Goal: Transaction & Acquisition: Download file/media

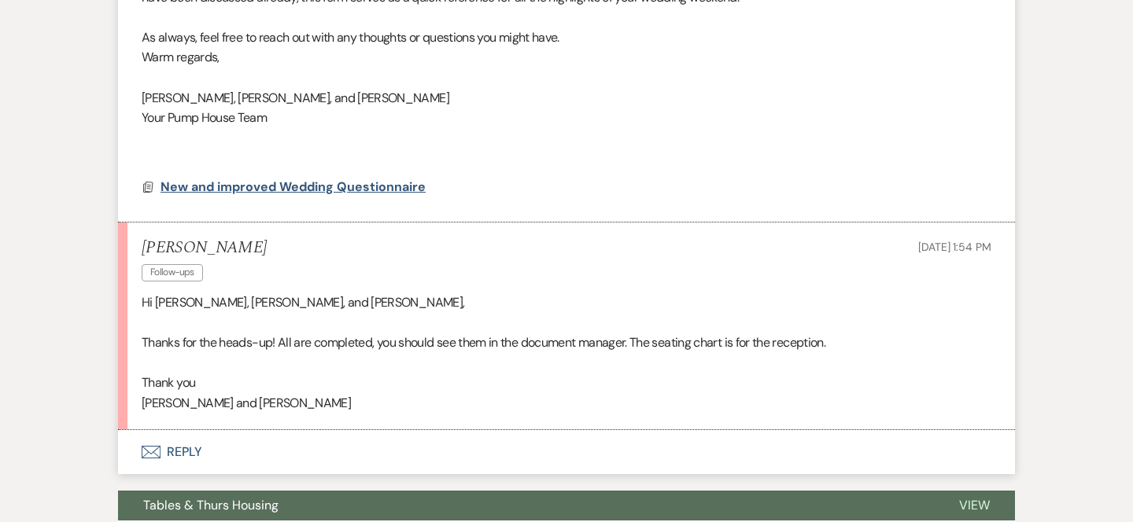
click at [274, 184] on span "New and improved Wedding Questionnaire" at bounding box center [292, 187] width 265 height 17
click at [147, 184] on use at bounding box center [148, 187] width 9 height 10
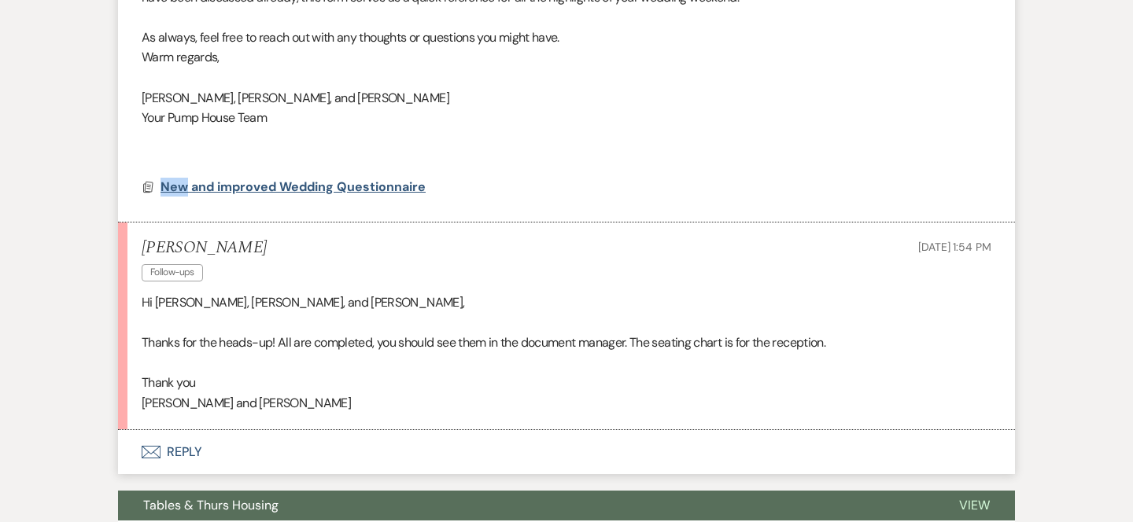
click at [243, 181] on span "New and improved Wedding Questionnaire" at bounding box center [292, 187] width 265 height 17
click at [243, 182] on span "New and improved Wedding Questionnaire" at bounding box center [292, 187] width 265 height 17
click at [243, 184] on span "New and improved Wedding Questionnaire" at bounding box center [292, 187] width 265 height 17
click at [243, 186] on span "New and improved Wedding Questionnaire" at bounding box center [292, 187] width 265 height 19
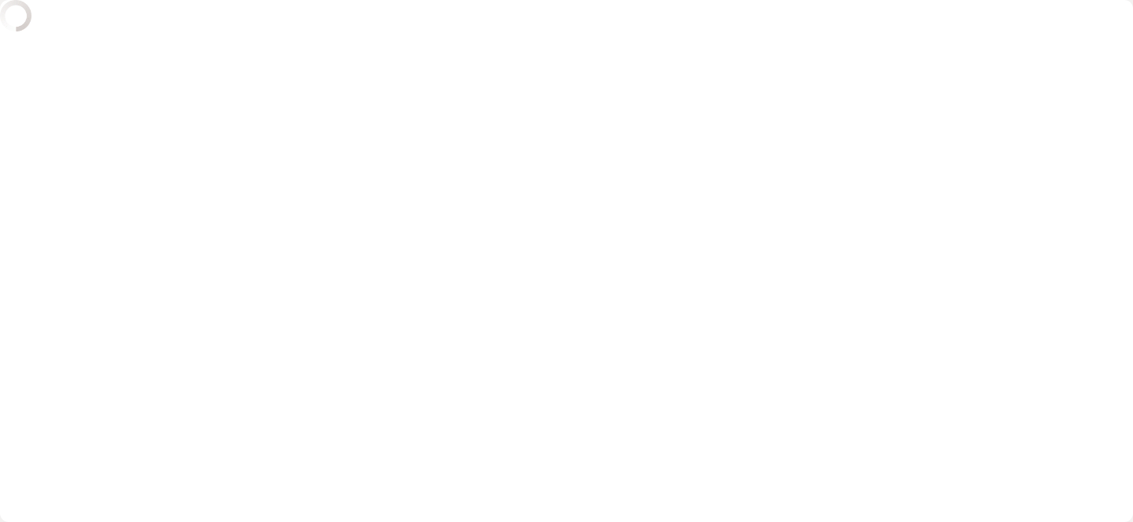
click at [266, 184] on div "X" at bounding box center [566, 261] width 1133 height 522
click at [266, 182] on div "X" at bounding box center [566, 261] width 1133 height 522
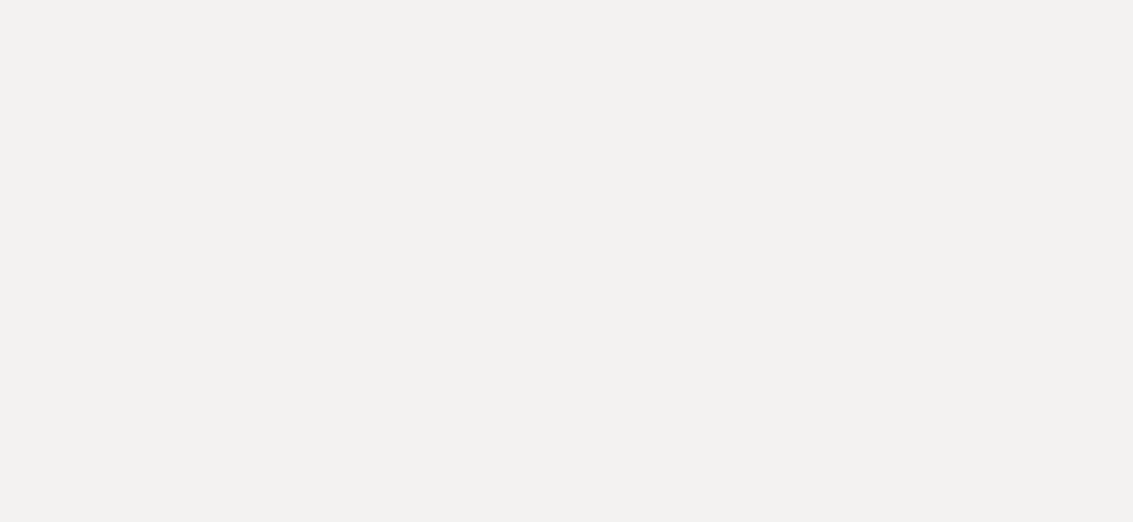
click at [347, 0] on html at bounding box center [566, 0] width 1133 height 0
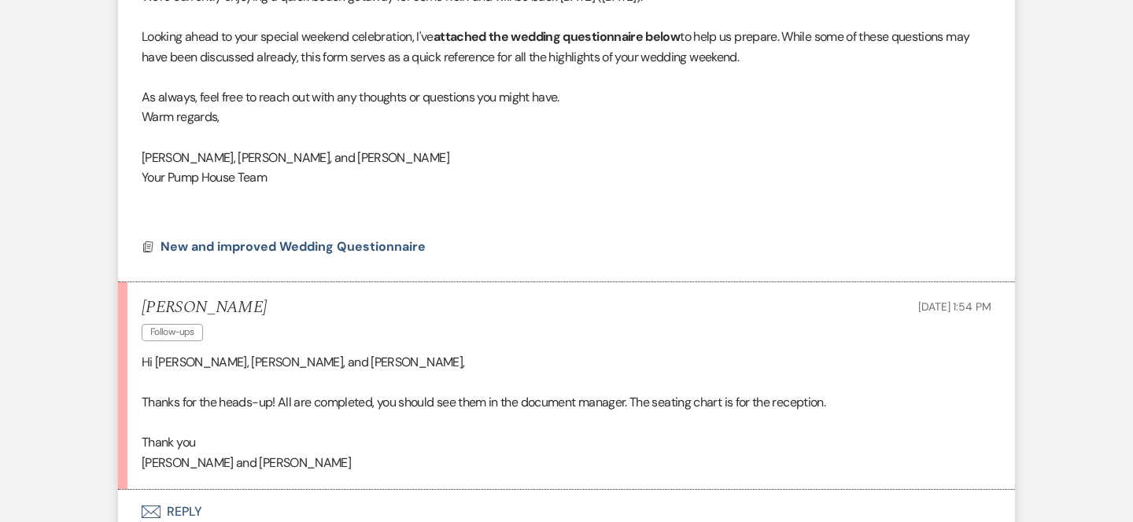
scroll to position [603, 0]
click at [219, 241] on span "New and improved Wedding Questionnaire" at bounding box center [292, 246] width 265 height 17
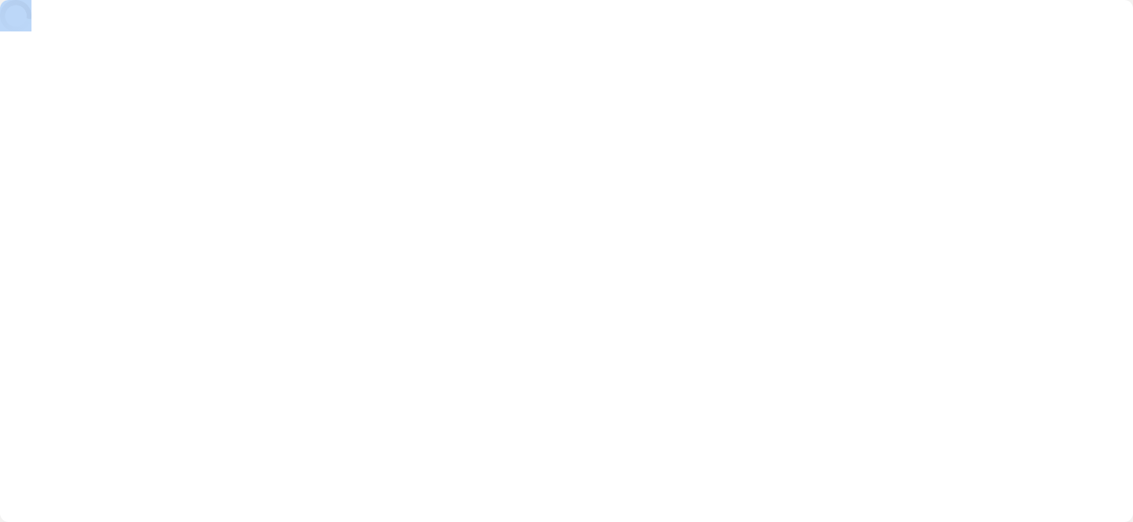
click at [219, 241] on div "X" at bounding box center [566, 261] width 1133 height 522
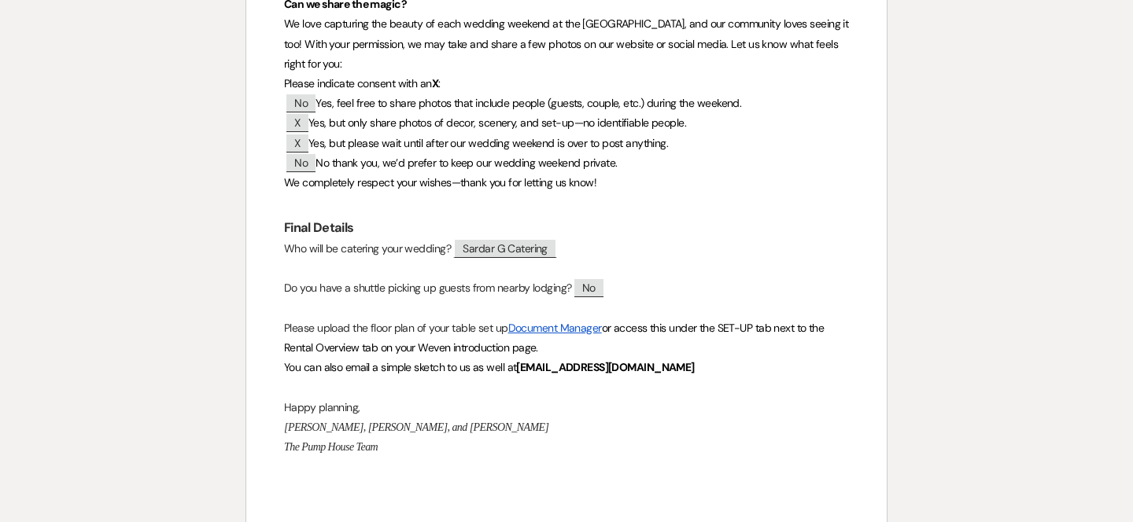
scroll to position [1368, 0]
click at [547, 319] on link "Document Manager" at bounding box center [555, 326] width 94 height 14
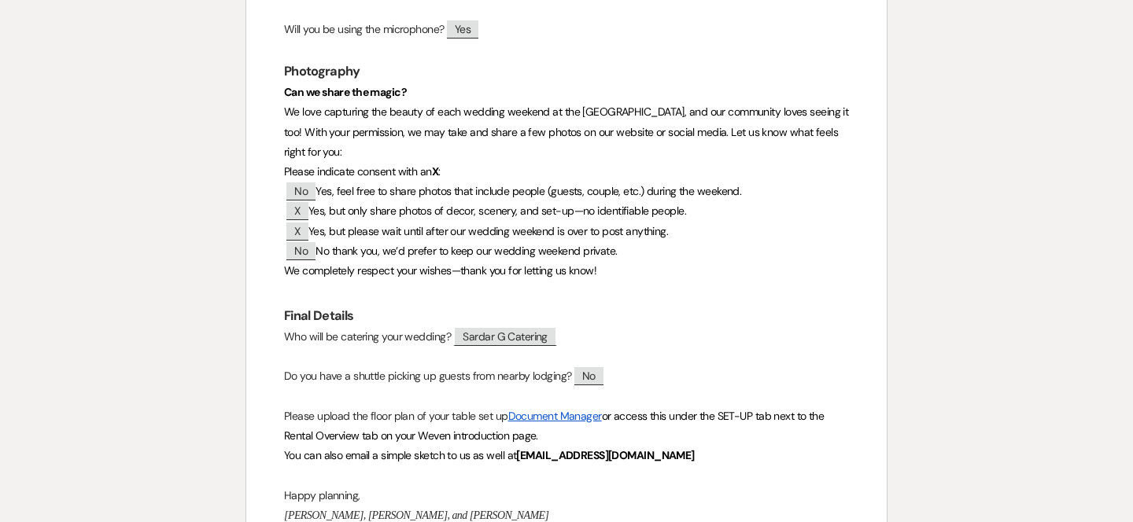
scroll to position [0, 0]
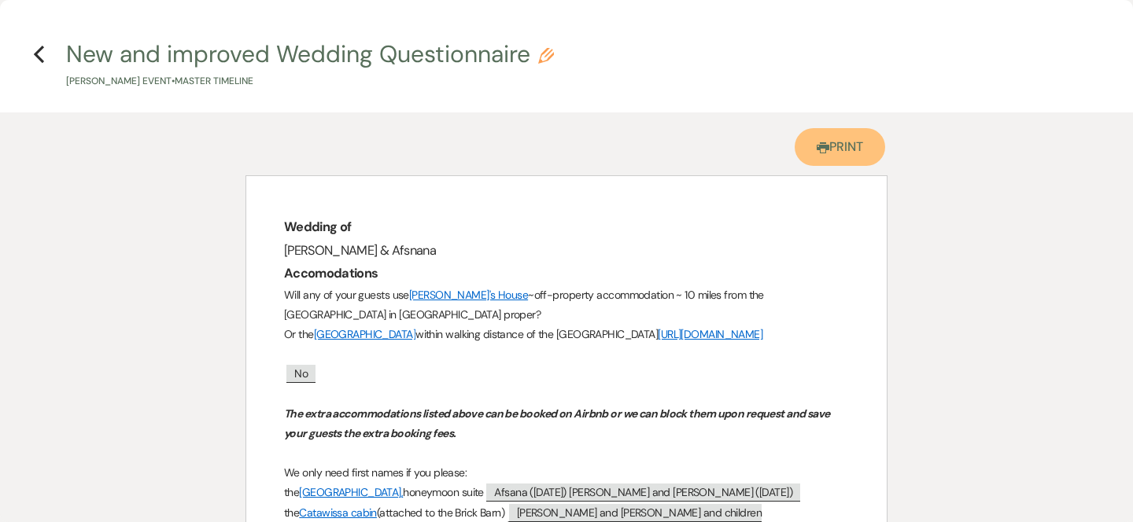
click at [841, 142] on link "Printer Print" at bounding box center [839, 147] width 90 height 38
click at [39, 50] on use "button" at bounding box center [39, 54] width 10 height 17
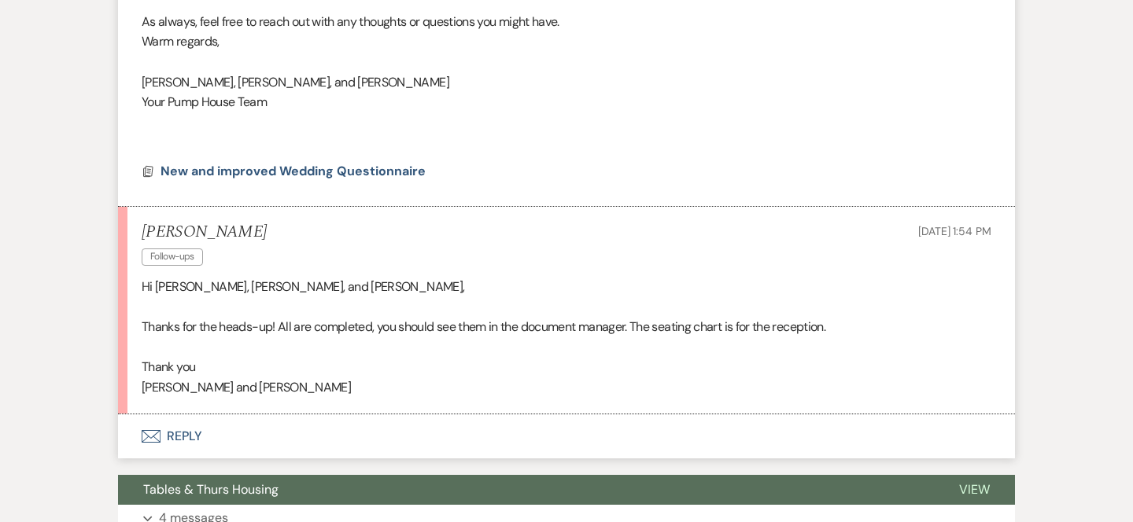
scroll to position [691, 0]
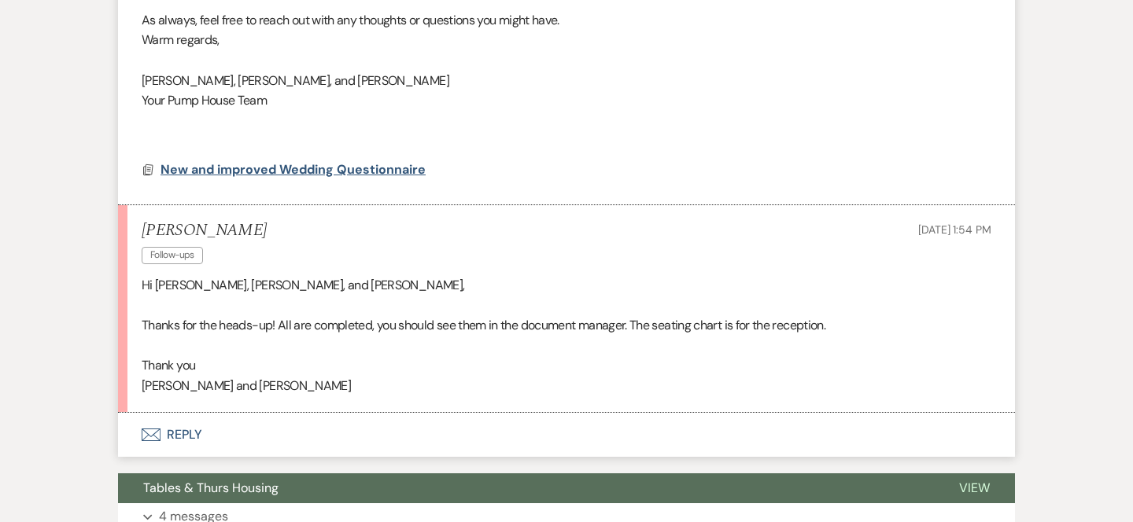
click at [338, 166] on span "New and improved Wedding Questionnaire" at bounding box center [292, 169] width 265 height 17
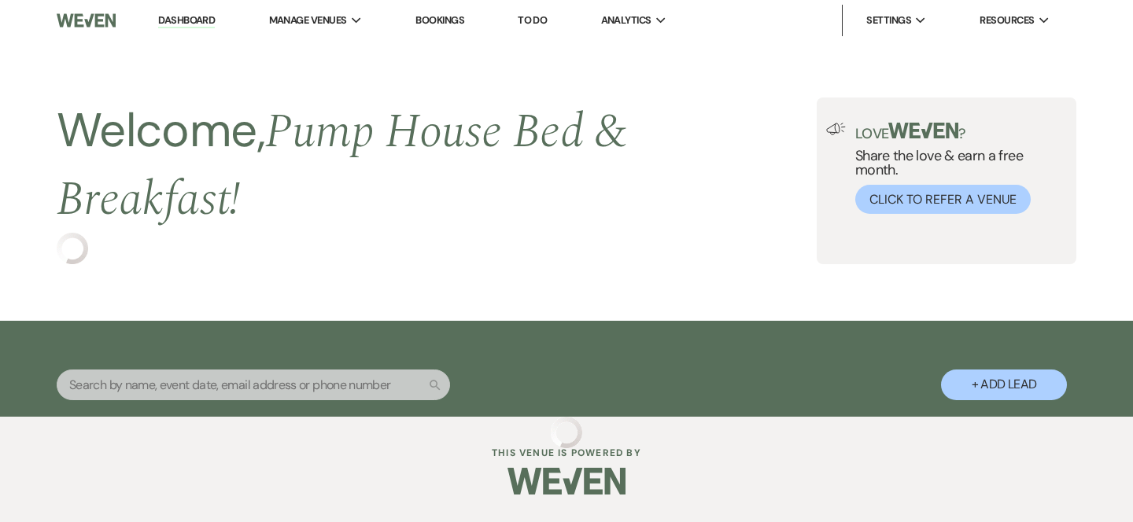
select select "7"
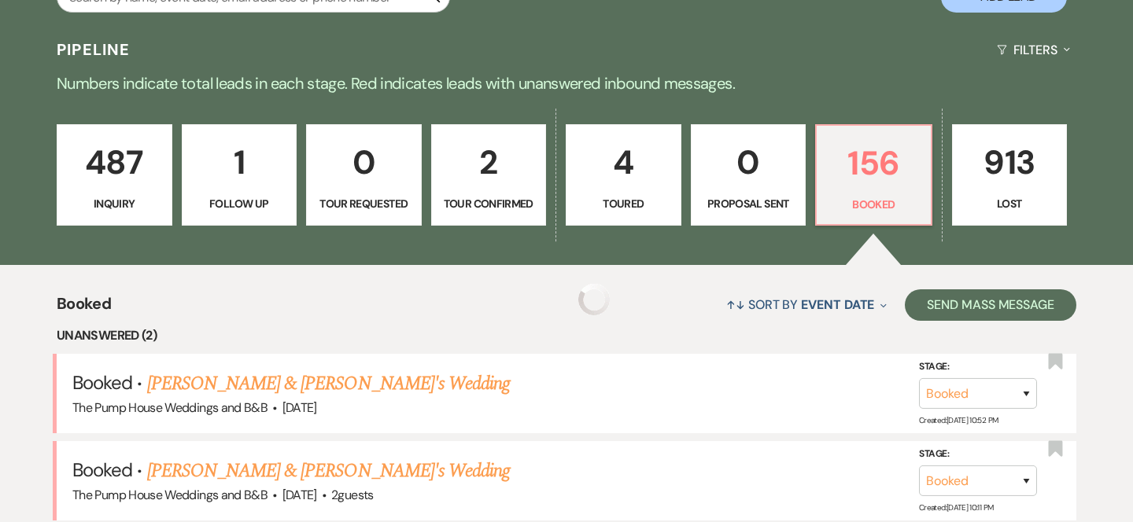
scroll to position [379, 0]
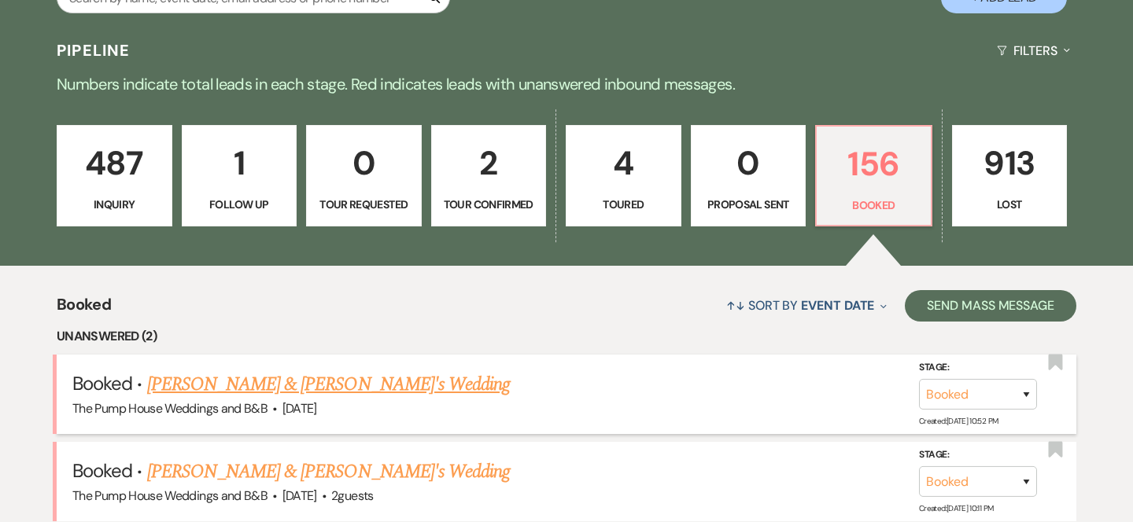
click at [321, 388] on link "Kevin Donovan & Fiance's Wedding" at bounding box center [328, 384] width 363 height 28
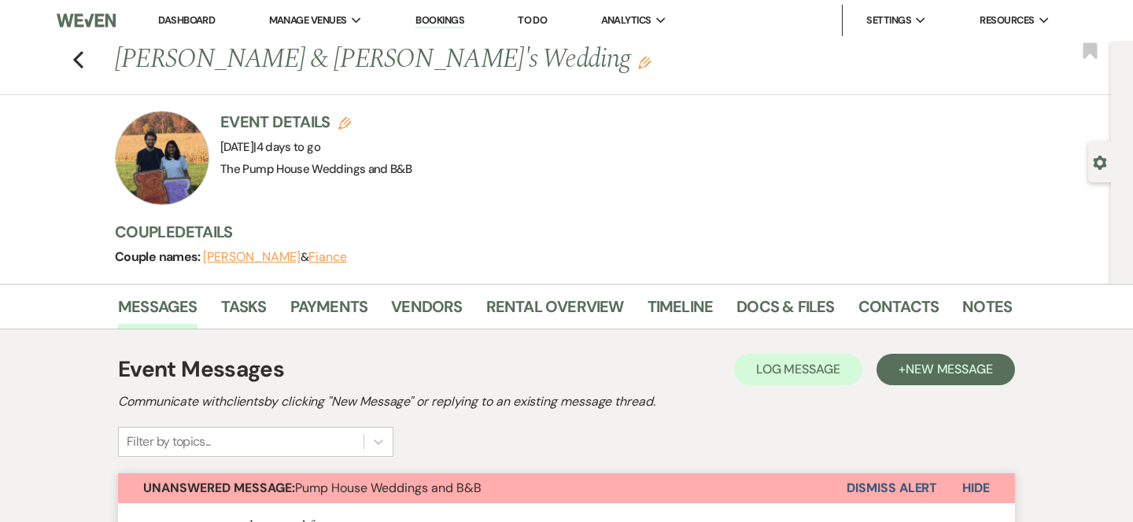
scroll to position [3, 0]
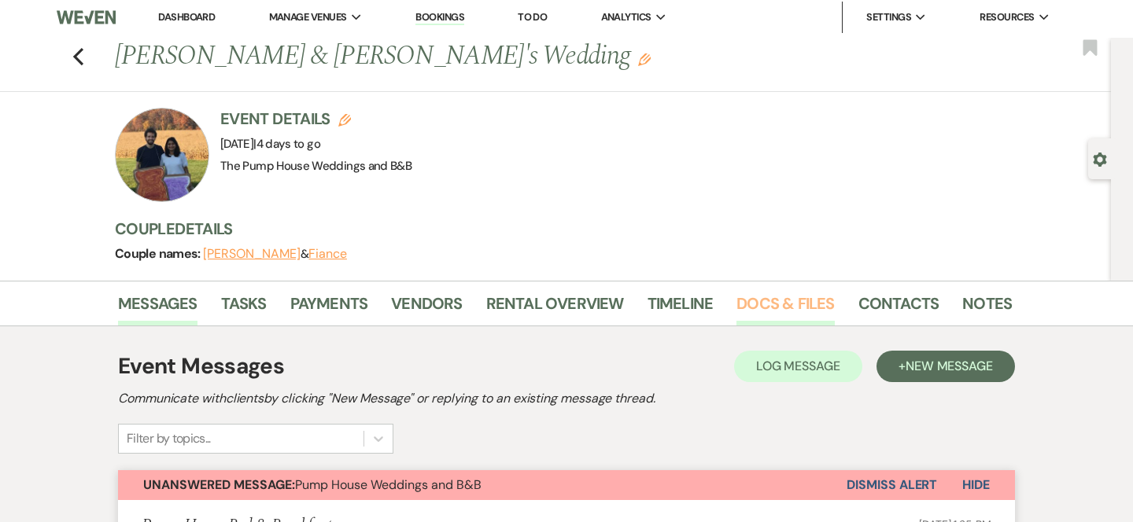
click at [765, 302] on link "Docs & Files" at bounding box center [785, 308] width 98 height 35
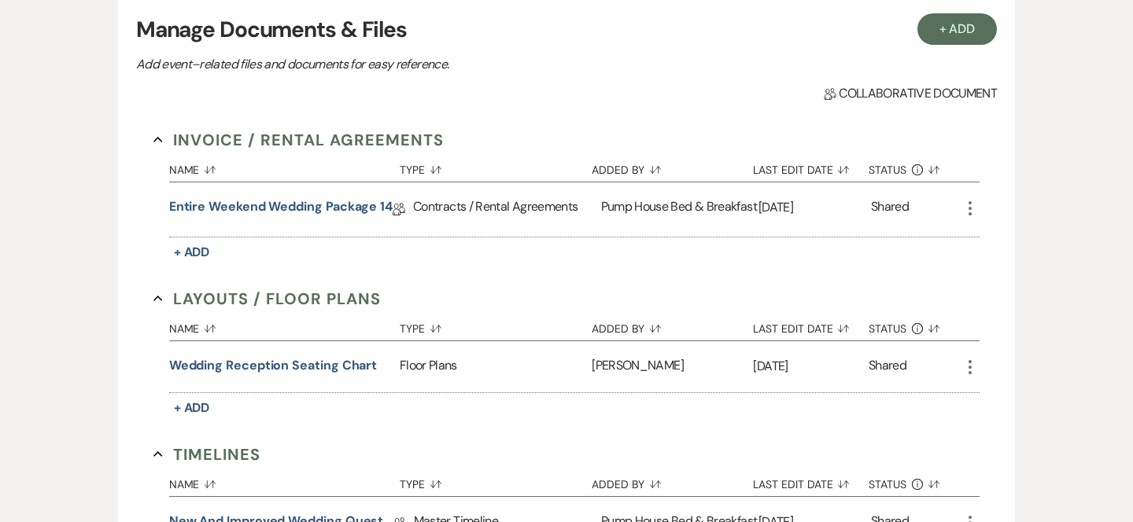
scroll to position [383, 0]
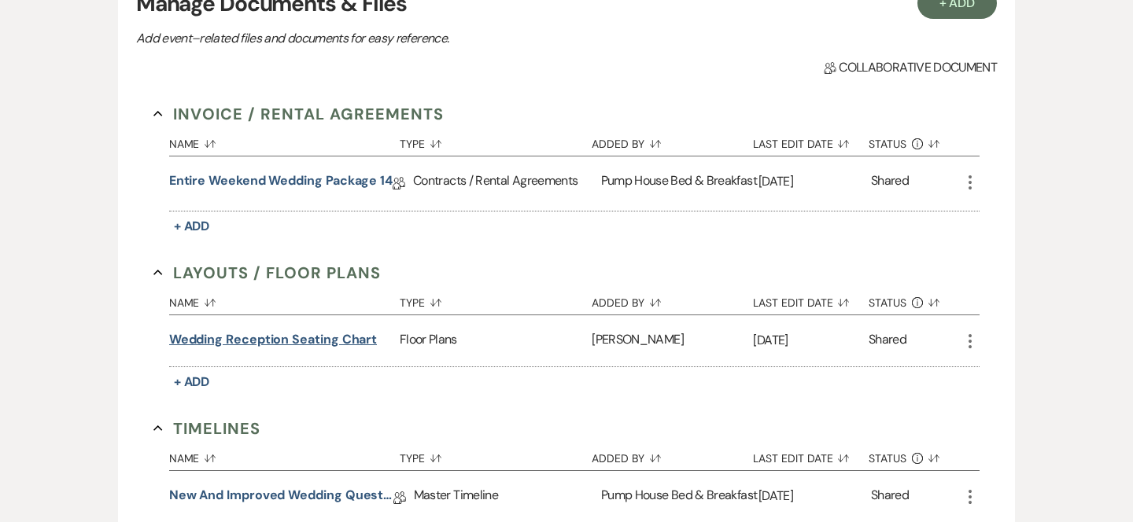
click at [349, 342] on button "Wedding Reception Seating Chart" at bounding box center [273, 339] width 208 height 19
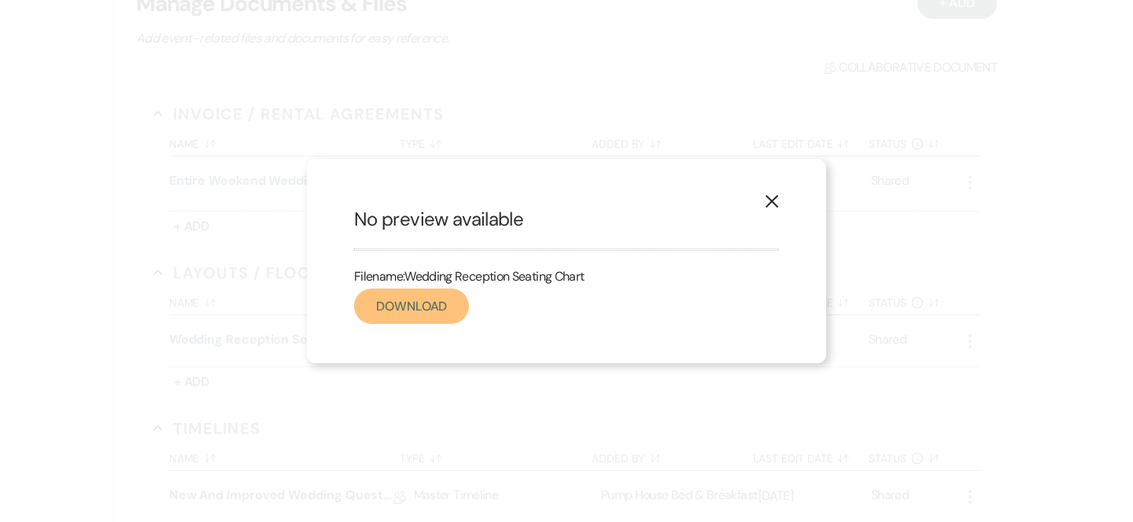
click at [419, 315] on link "Download" at bounding box center [411, 306] width 115 height 35
click at [768, 201] on icon "X" at bounding box center [771, 201] width 14 height 14
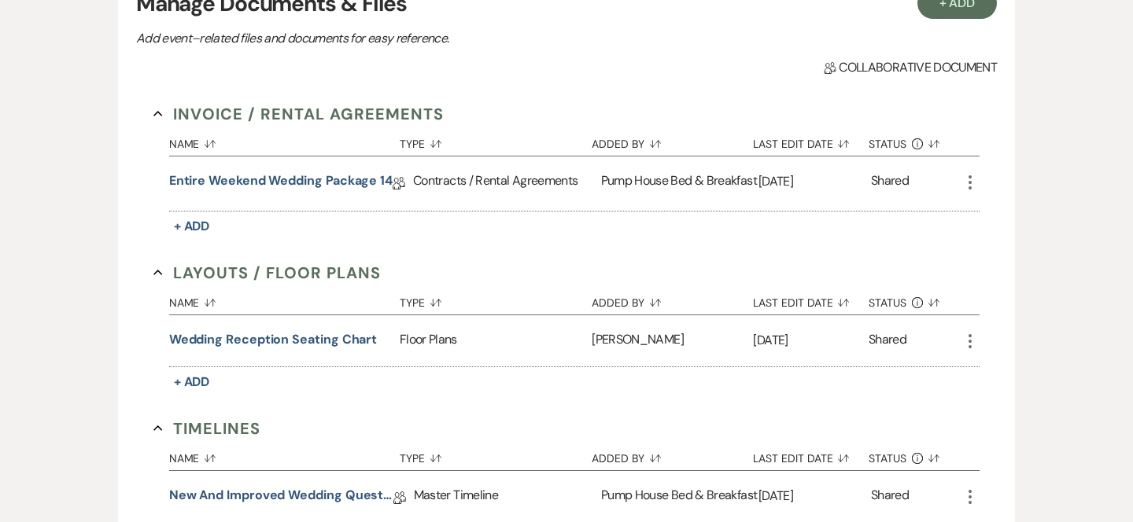
click at [425, 344] on div "Floor Plans" at bounding box center [496, 340] width 192 height 51
click at [425, 343] on div "Floor Plans" at bounding box center [496, 340] width 192 height 51
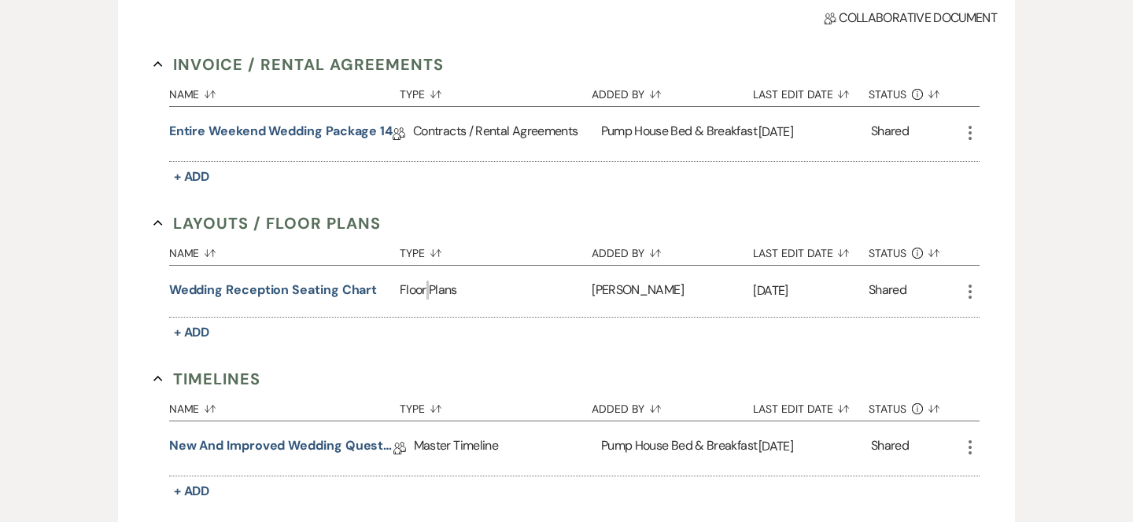
scroll to position [660, 0]
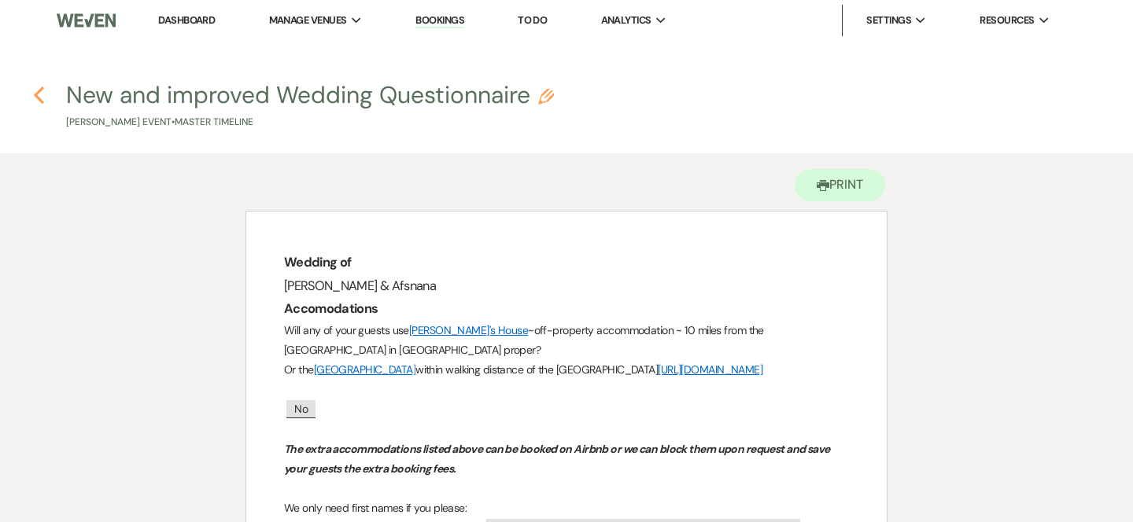
click at [35, 90] on icon "Previous" at bounding box center [39, 95] width 12 height 19
click at [41, 91] on icon "Previous" at bounding box center [39, 95] width 12 height 19
